Goal: Check status: Check status

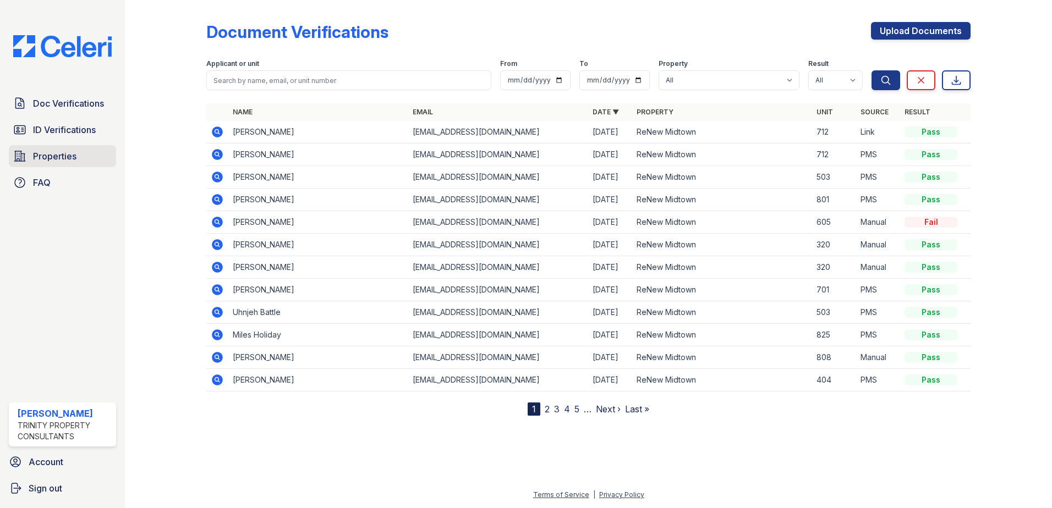
click at [56, 157] on span "Properties" at bounding box center [54, 156] width 43 height 13
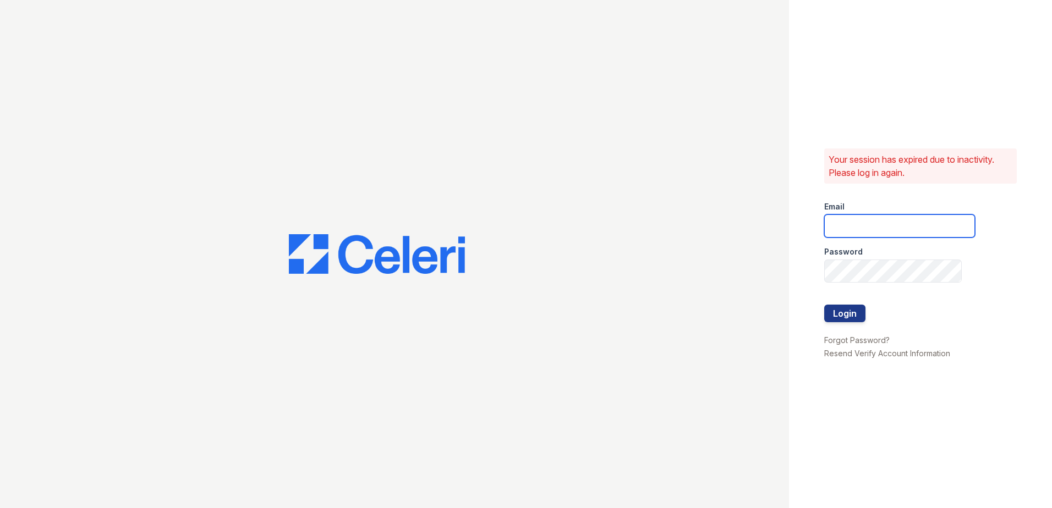
click at [864, 220] on input "email" at bounding box center [899, 226] width 151 height 23
type input "lawilliams@trinity-pm.com"
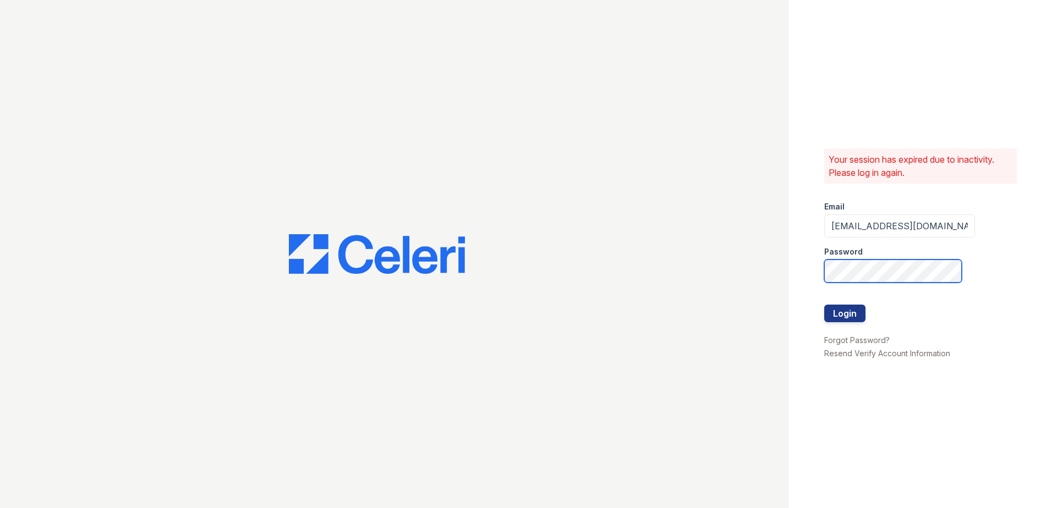
click at [824, 305] on button "Login" at bounding box center [844, 314] width 41 height 18
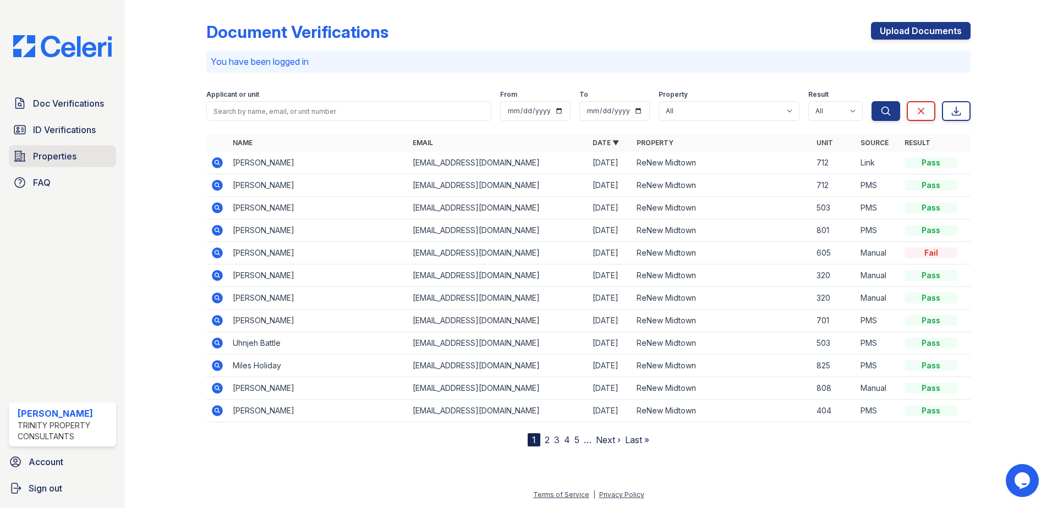
click at [23, 149] on link "Properties" at bounding box center [62, 156] width 107 height 22
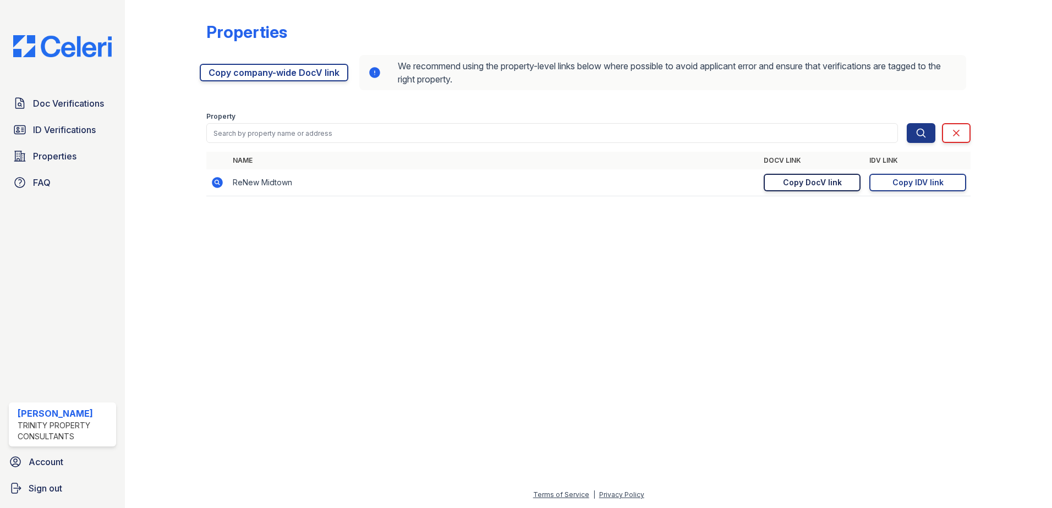
click at [788, 180] on div "Copy DocV link" at bounding box center [812, 182] width 59 height 11
click at [811, 184] on div "Copy DocV link" at bounding box center [812, 182] width 59 height 11
click at [927, 180] on div "Copy IDV link" at bounding box center [917, 182] width 51 height 11
click at [61, 125] on span "ID Verifications" at bounding box center [64, 129] width 63 height 13
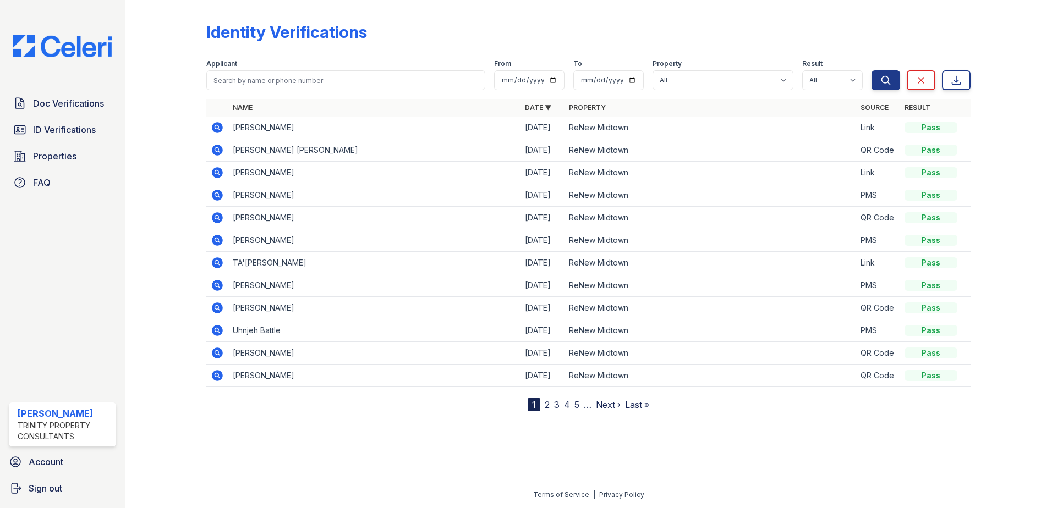
click at [211, 238] on icon at bounding box center [217, 240] width 13 height 13
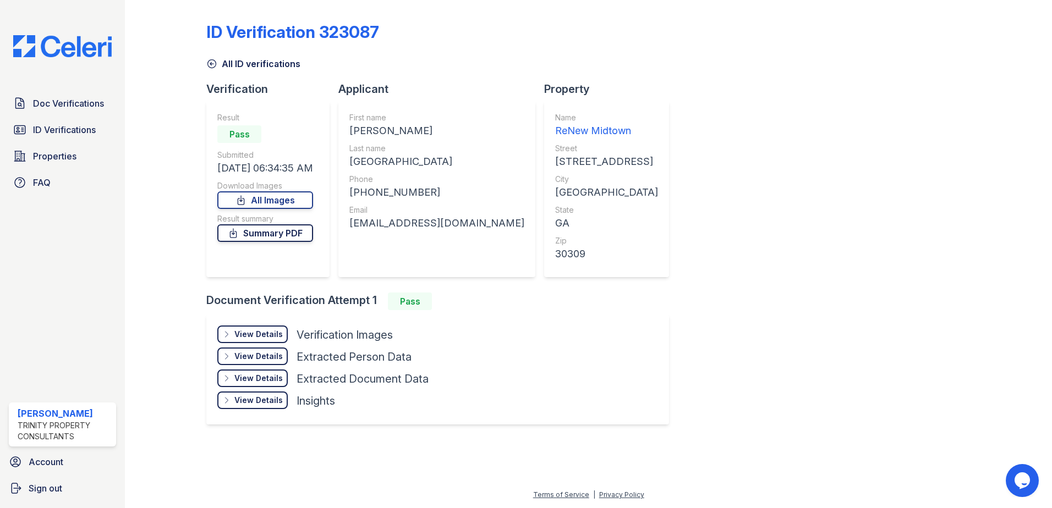
click at [260, 231] on link "Summary PDF" at bounding box center [265, 233] width 96 height 18
click at [68, 98] on span "Doc Verifications" at bounding box center [68, 103] width 71 height 13
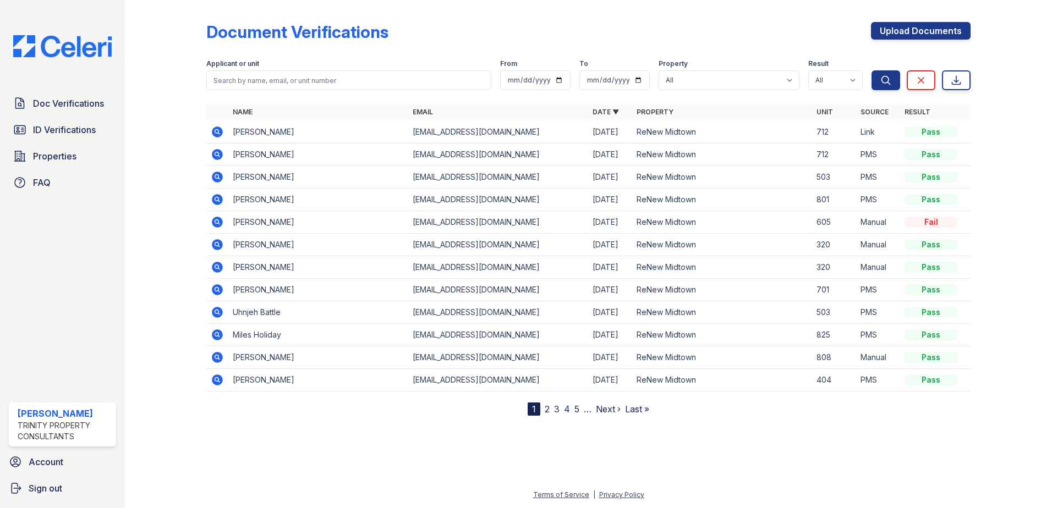
click at [218, 175] on icon at bounding box center [217, 177] width 13 height 13
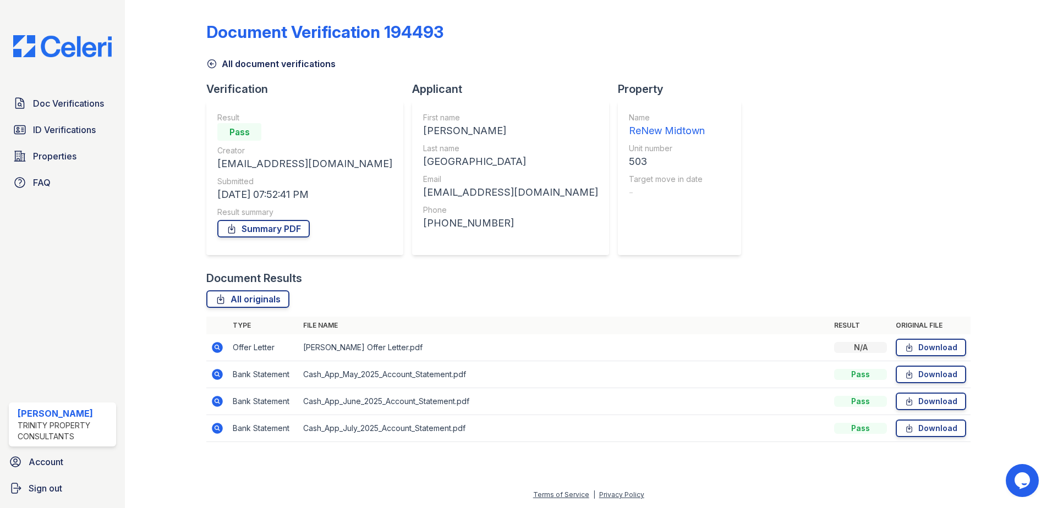
click at [217, 374] on icon at bounding box center [216, 373] width 3 height 3
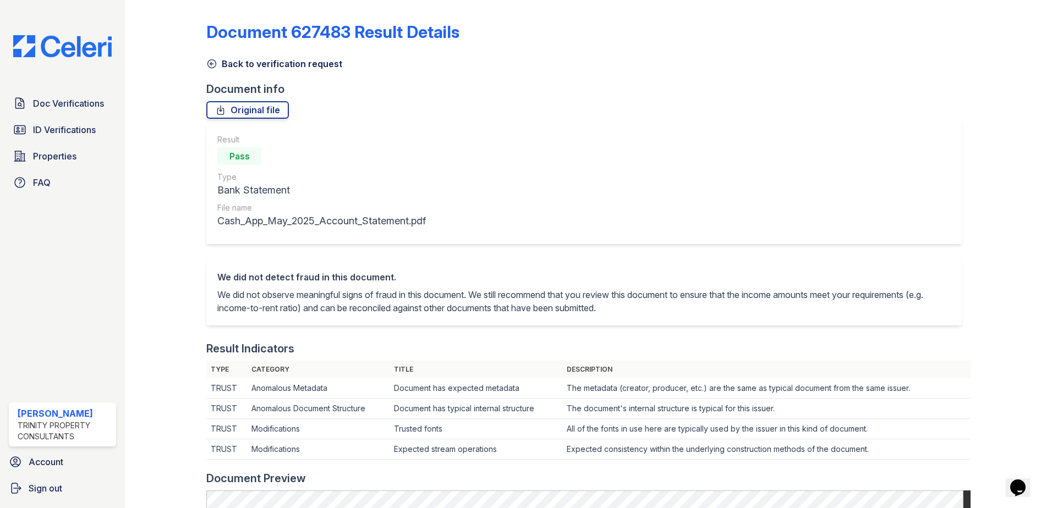
click at [211, 61] on icon at bounding box center [211, 63] width 11 height 11
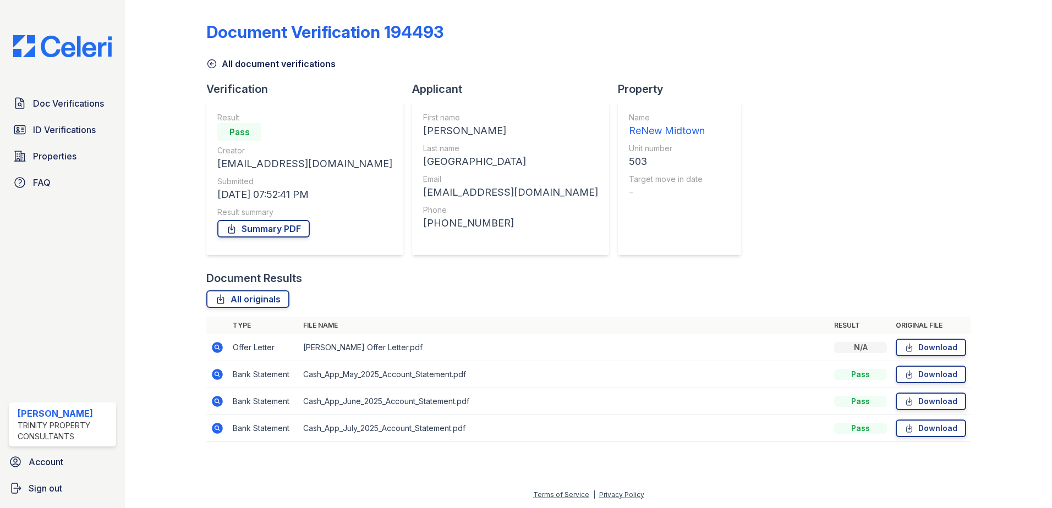
click at [220, 349] on icon at bounding box center [217, 347] width 11 height 11
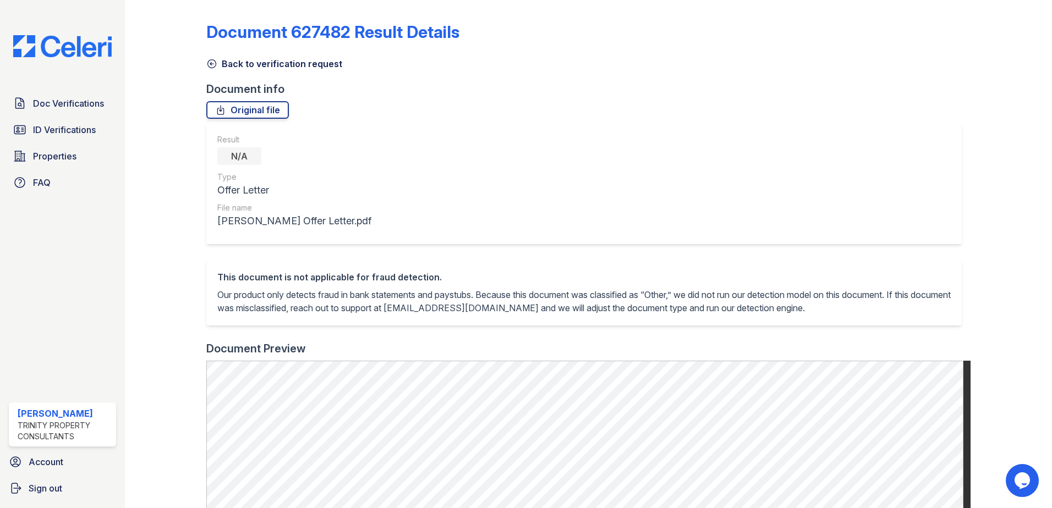
click at [250, 100] on div "Document 627482 Result Details Back to verification request Document info Origi…" at bounding box center [588, 436] width 764 height 865
click at [257, 109] on link "Original file" at bounding box center [247, 110] width 83 height 18
click at [208, 63] on icon at bounding box center [211, 63] width 11 height 11
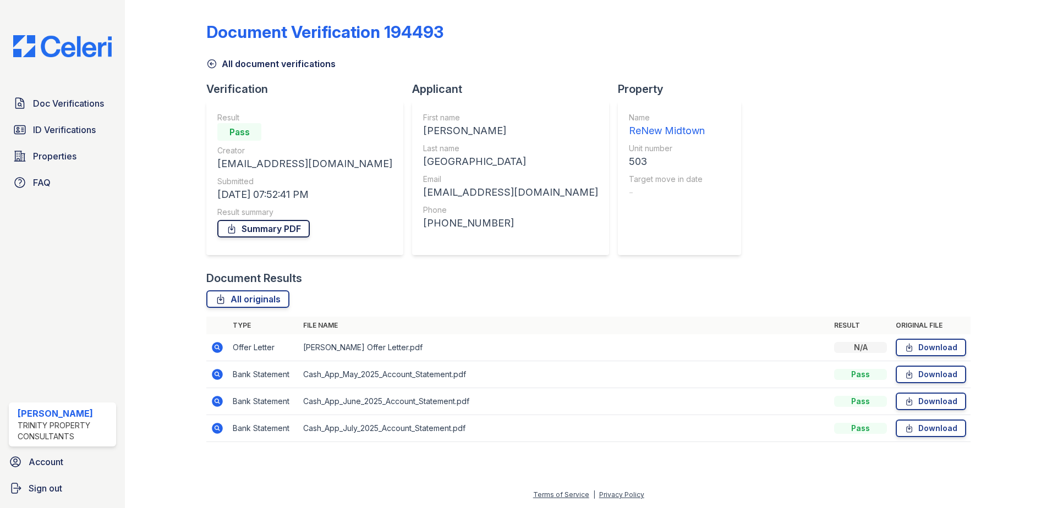
click at [265, 226] on link "Summary PDF" at bounding box center [263, 229] width 92 height 18
click at [212, 62] on icon at bounding box center [211, 63] width 11 height 11
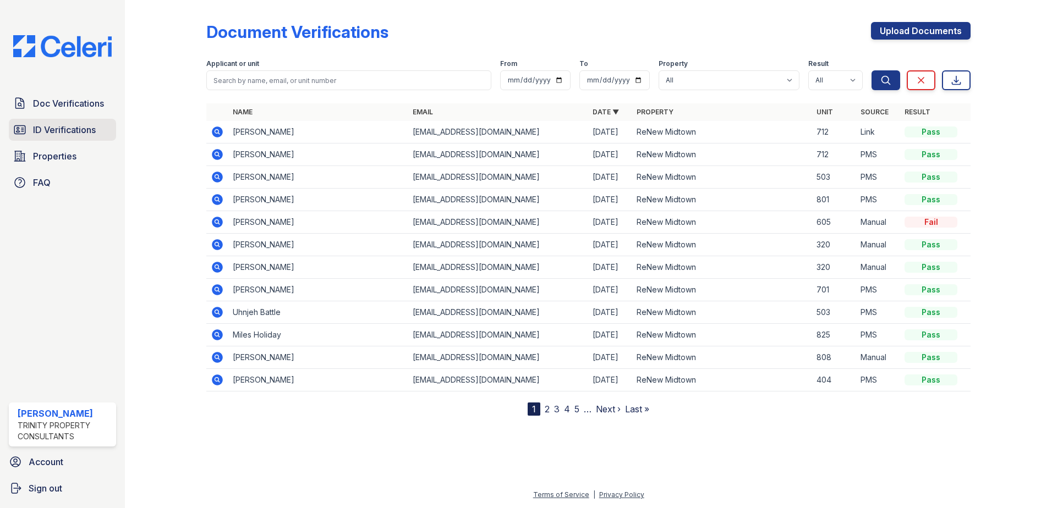
click at [46, 129] on span "ID Verifications" at bounding box center [64, 129] width 63 height 13
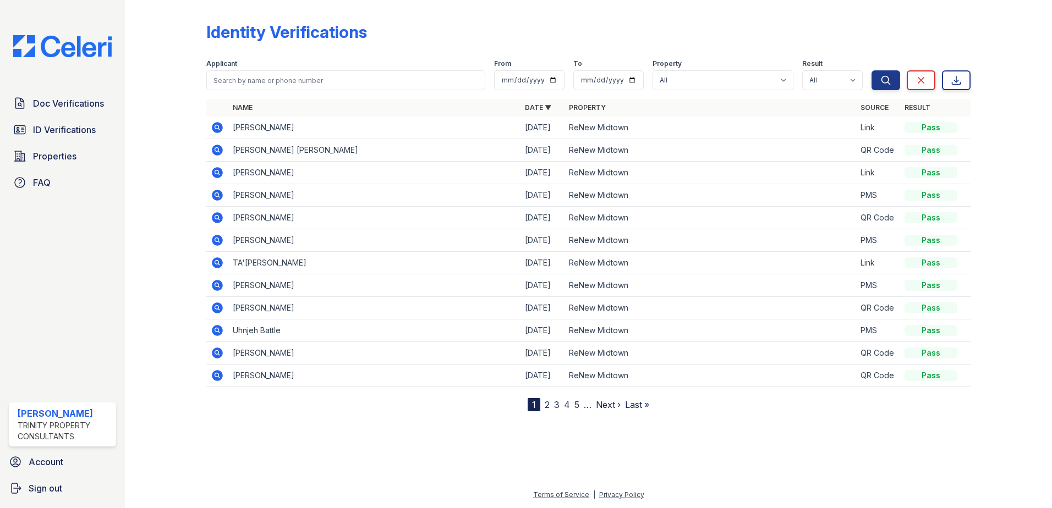
click at [212, 241] on icon at bounding box center [217, 240] width 13 height 13
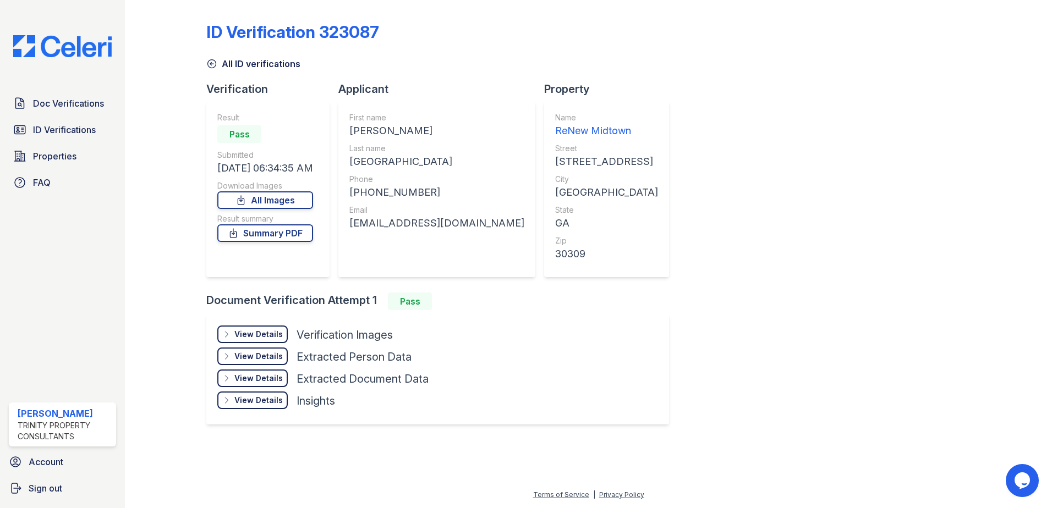
click at [256, 352] on div "View Details" at bounding box center [258, 356] width 48 height 11
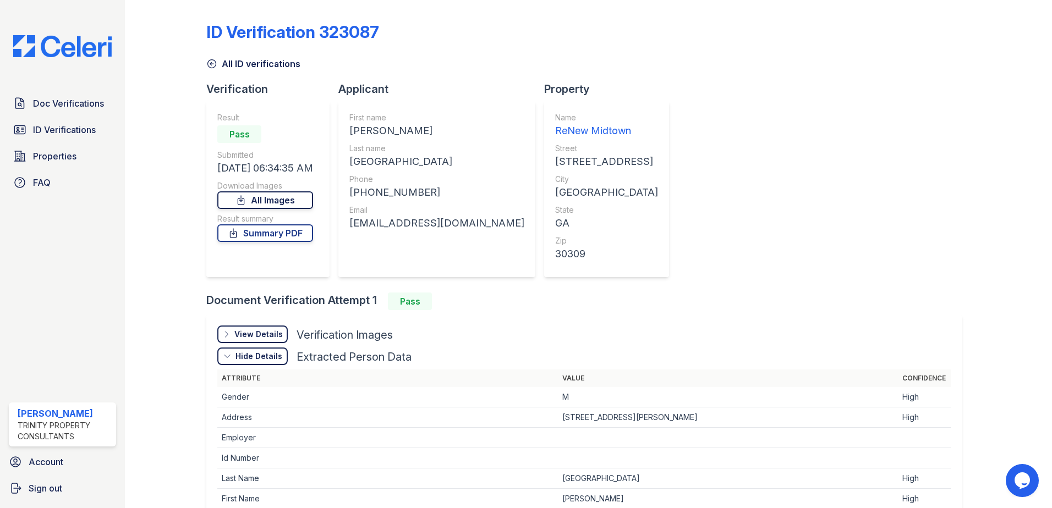
click at [265, 195] on link "All Images" at bounding box center [265, 200] width 96 height 18
